Goal: Task Accomplishment & Management: Manage account settings

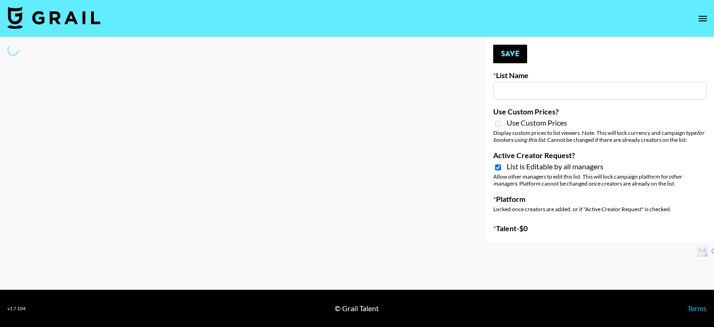
select select "Song"
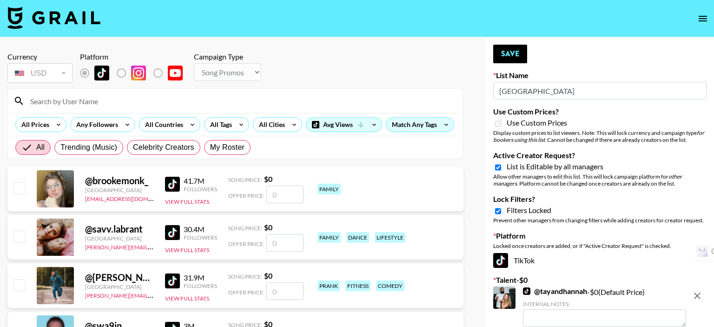
type input "[GEOGRAPHIC_DATA]"
checkbox input "true"
click at [154, 122] on div "All Countries" at bounding box center [162, 125] width 46 height 14
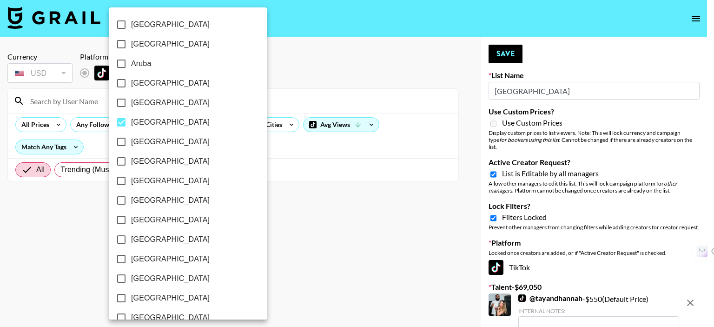
click at [120, 123] on div at bounding box center [357, 163] width 714 height 327
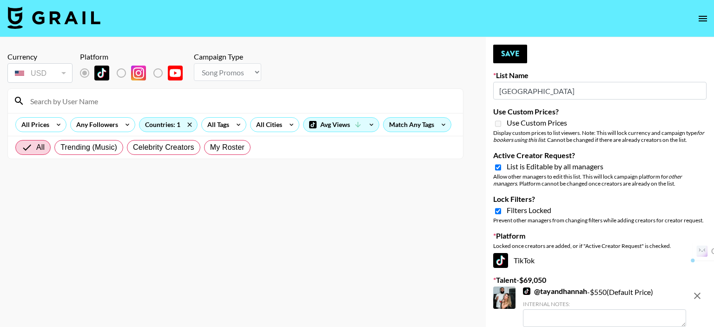
click at [165, 123] on label "[GEOGRAPHIC_DATA]" at bounding box center [177, 126] width 105 height 11
click at [140, 123] on input "[GEOGRAPHIC_DATA]" at bounding box center [132, 126] width 15 height 11
click at [188, 124] on label "[GEOGRAPHIC_DATA]" at bounding box center [177, 126] width 105 height 11
click at [140, 124] on input "[GEOGRAPHIC_DATA]" at bounding box center [132, 126] width 15 height 11
click at [188, 124] on label "[GEOGRAPHIC_DATA]" at bounding box center [177, 126] width 105 height 11
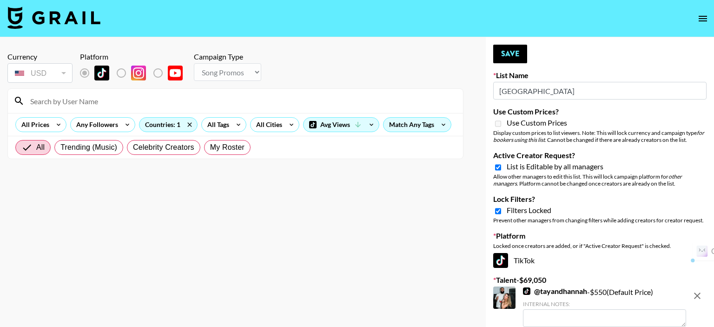
click at [140, 124] on input "[GEOGRAPHIC_DATA]" at bounding box center [132, 126] width 15 height 11
checkbox input "false"
click at [173, 275] on label "[GEOGRAPHIC_DATA]" at bounding box center [177, 280] width 105 height 11
click at [140, 275] on input "[GEOGRAPHIC_DATA]" at bounding box center [132, 280] width 15 height 11
checkbox input "true"
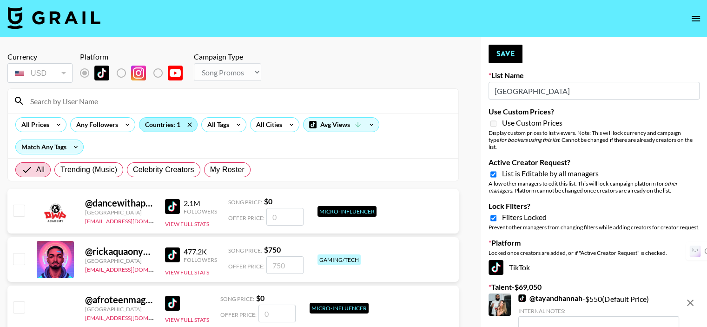
click at [162, 126] on div "Countries: 1" at bounding box center [168, 125] width 58 height 14
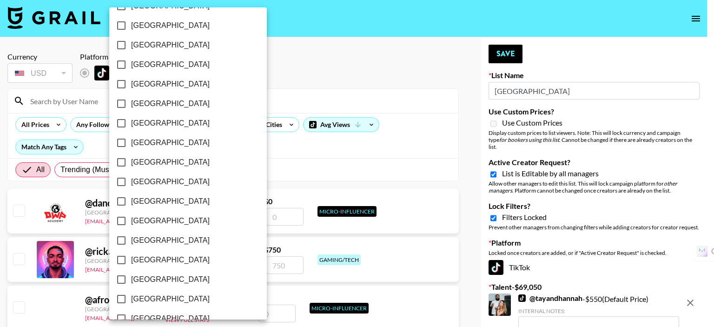
scroll to position [757, 0]
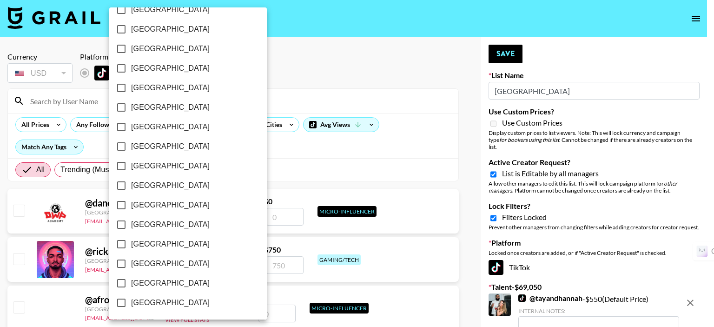
click at [121, 283] on input "[GEOGRAPHIC_DATA]" at bounding box center [122, 283] width 20 height 20
checkbox input "true"
click at [121, 263] on input "[GEOGRAPHIC_DATA]" at bounding box center [122, 264] width 20 height 20
checkbox input "true"
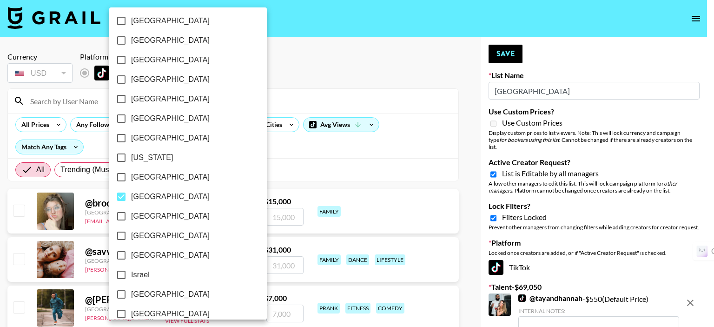
scroll to position [152, 0]
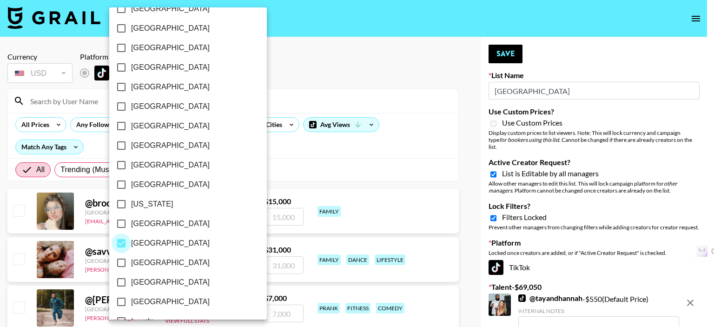
click at [121, 240] on input "[GEOGRAPHIC_DATA]" at bounding box center [122, 243] width 20 height 20
checkbox input "false"
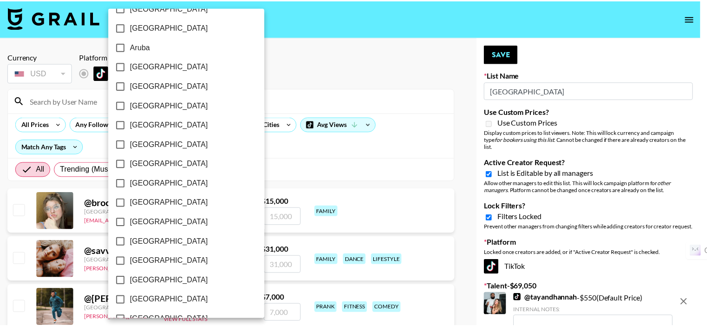
scroll to position [0, 0]
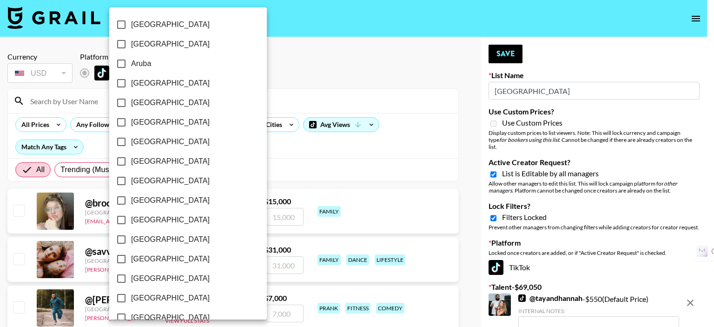
click at [279, 91] on div at bounding box center [357, 163] width 714 height 327
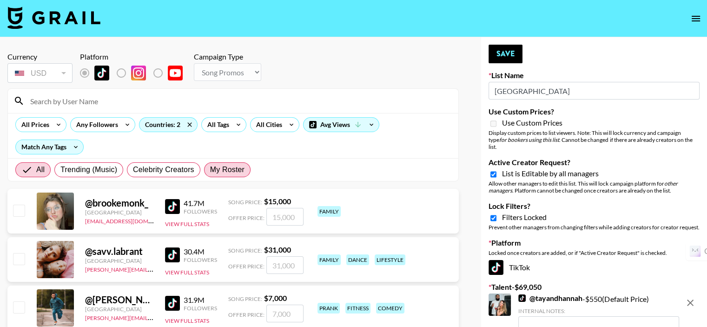
click at [225, 164] on span "My Roster" at bounding box center [227, 169] width 34 height 11
click at [210, 170] on input "My Roster" at bounding box center [210, 170] width 0 height 0
radio input "true"
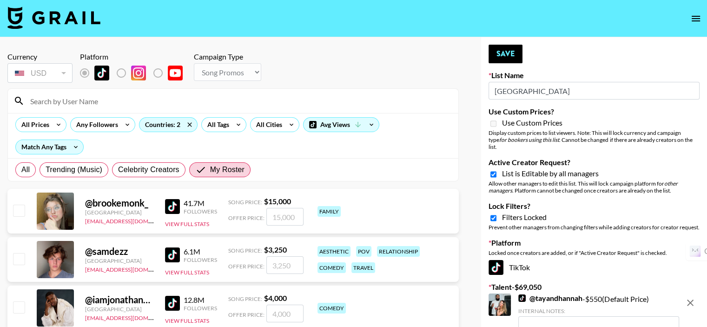
click at [19, 253] on input "checkbox" at bounding box center [18, 258] width 11 height 11
checkbox input "true"
type input "3250"
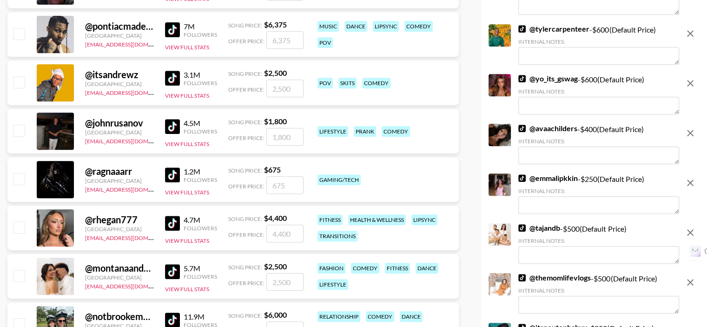
scroll to position [511, 0]
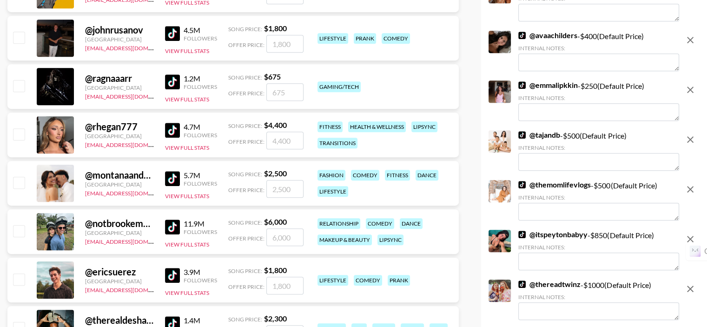
click at [17, 128] on input "checkbox" at bounding box center [18, 133] width 11 height 11
checkbox input "false"
click at [17, 225] on input "checkbox" at bounding box center [18, 230] width 11 height 11
checkbox input "true"
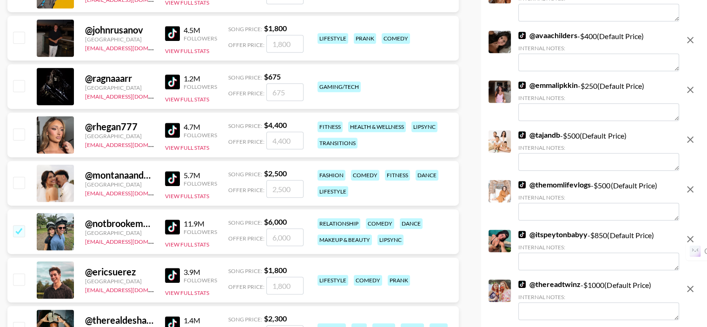
type input "6000"
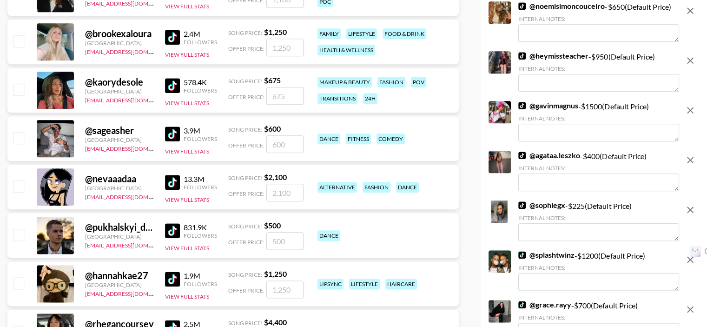
scroll to position [1115, 0]
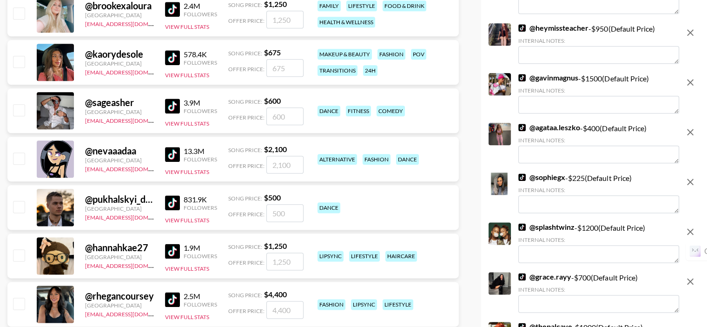
click at [18, 104] on input "checkbox" at bounding box center [18, 109] width 11 height 11
checkbox input "true"
type input "600"
click at [21, 201] on input "checkbox" at bounding box center [18, 206] width 11 height 11
checkbox input "true"
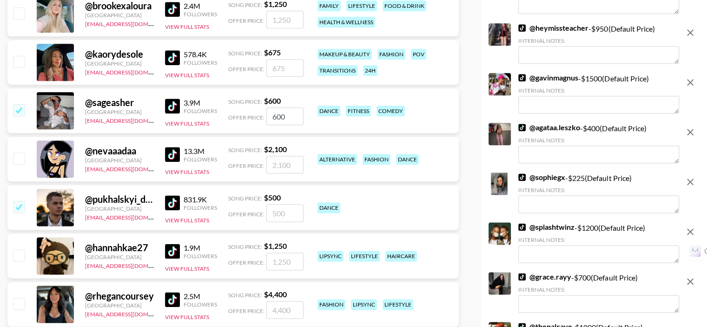
type input "500"
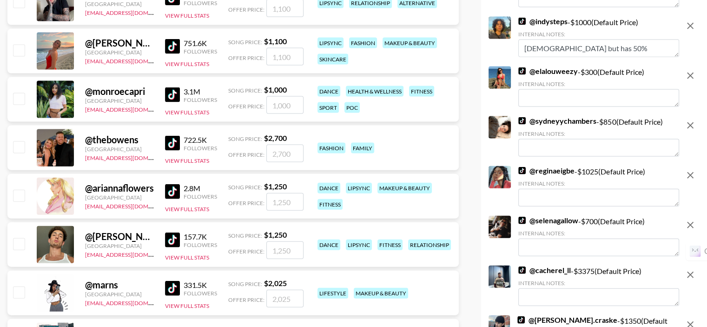
scroll to position [2091, 0]
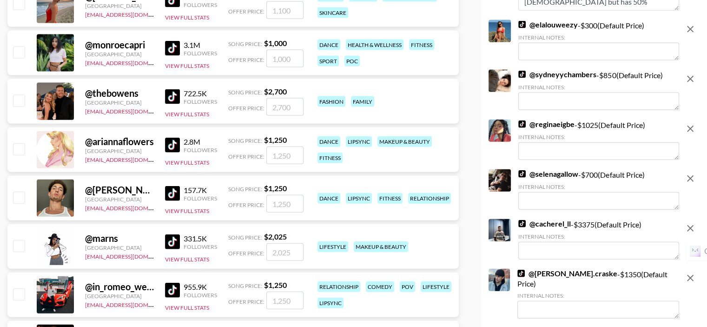
click at [20, 143] on input "checkbox" at bounding box center [18, 148] width 11 height 11
checkbox input "true"
type input "1250"
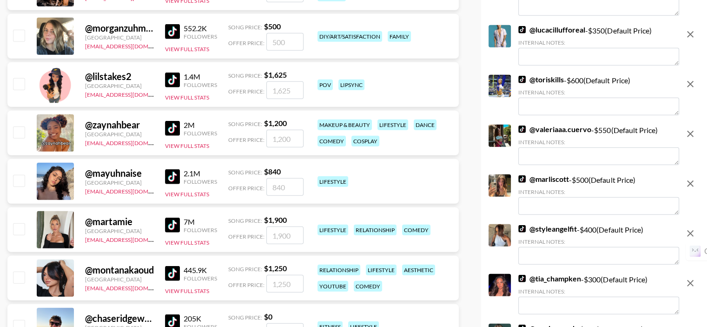
scroll to position [2556, 0]
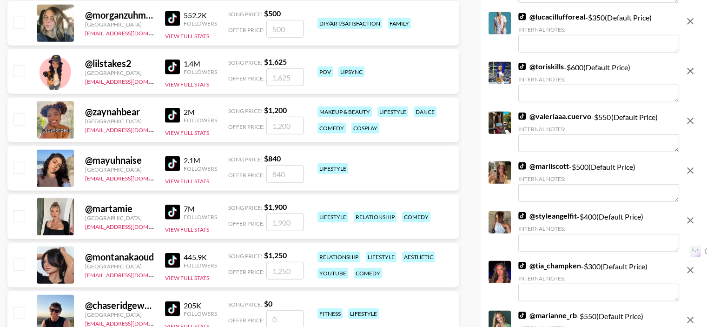
click at [24, 113] on input "checkbox" at bounding box center [18, 118] width 11 height 11
checkbox input "true"
type input "1200"
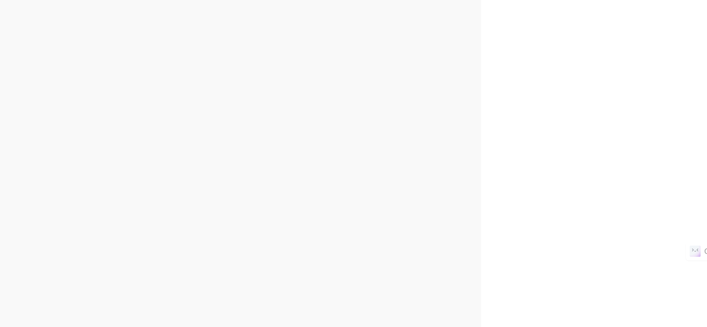
scroll to position [0, 0]
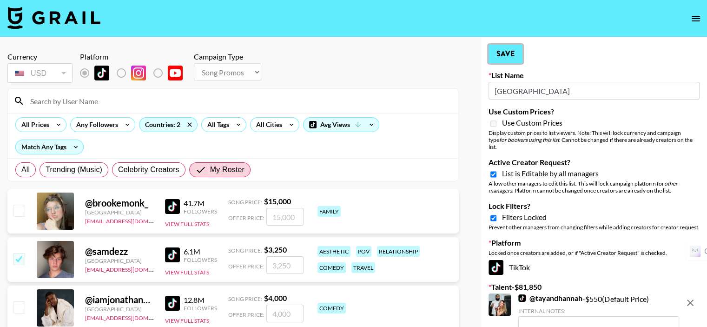
click at [507, 59] on button "Save" at bounding box center [505, 54] width 34 height 19
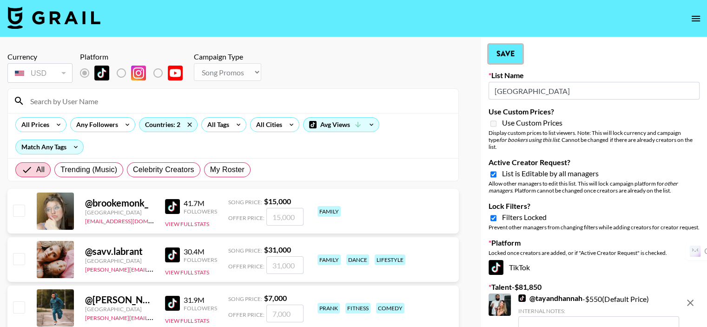
radio input "true"
